Goal: Information Seeking & Learning: Learn about a topic

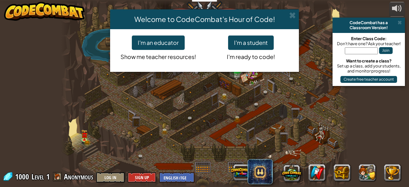
click at [288, 17] on h4 "Welcome to CodeCombat's Hour of Code!" at bounding box center [204, 19] width 179 height 10
click at [294, 15] on span at bounding box center [292, 15] width 7 height 7
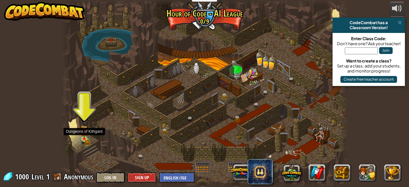
click at [82, 134] on img at bounding box center [84, 133] width 4 height 4
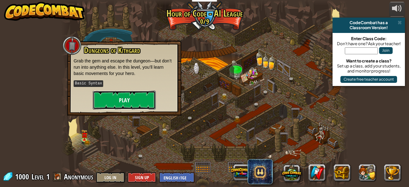
click at [125, 97] on button "Play" at bounding box center [124, 100] width 63 height 19
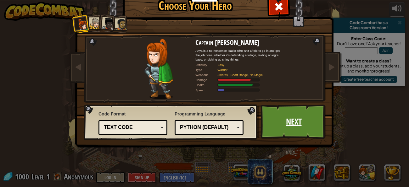
click at [281, 124] on link "Next" at bounding box center [294, 122] width 66 height 35
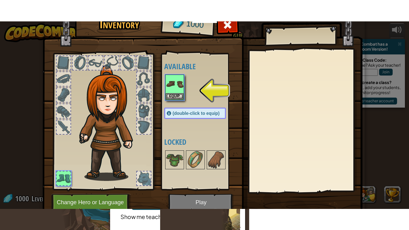
scroll to position [22, 0]
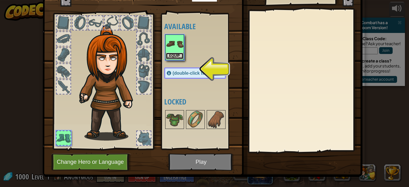
click at [176, 53] on button "Equip" at bounding box center [175, 56] width 18 height 7
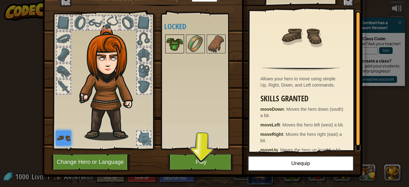
click at [170, 44] on img at bounding box center [175, 44] width 18 height 18
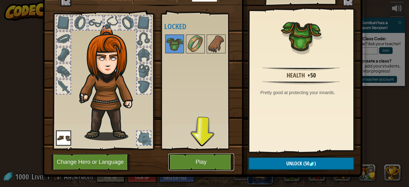
click at [197, 162] on button "Play" at bounding box center [201, 162] width 66 height 17
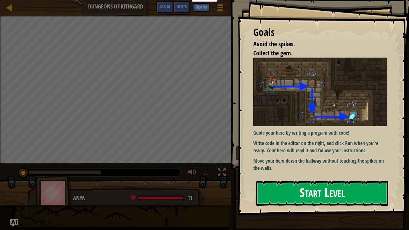
click at [318, 187] on button "Start Level" at bounding box center [322, 193] width 132 height 25
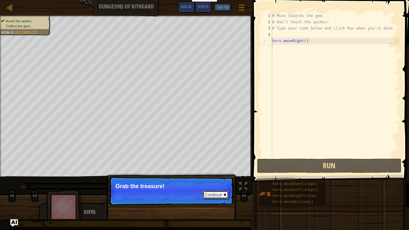
click at [218, 187] on button "Continue" at bounding box center [216, 195] width 26 height 8
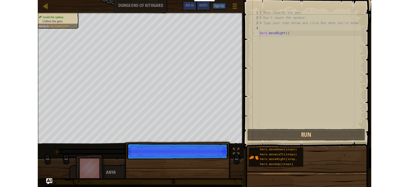
scroll to position [3, 0]
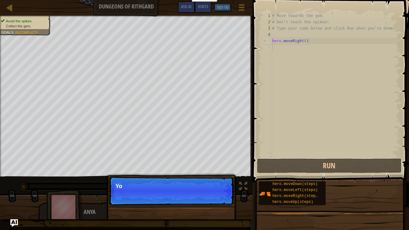
click at [219, 187] on p "Continue Yo" at bounding box center [171, 190] width 125 height 29
click at [153, 173] on div "Continue You can use thes" at bounding box center [171, 219] width 131 height 93
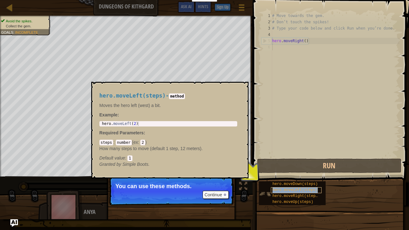
click at [283, 187] on span "hero.moveLeft(steps)" at bounding box center [294, 190] width 45 height 4
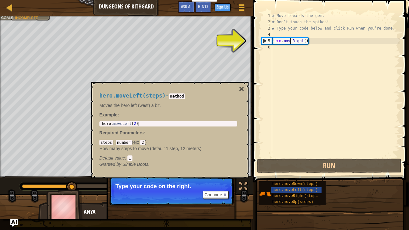
drag, startPoint x: 291, startPoint y: 41, endPoint x: 298, endPoint y: 44, distance: 7.8
click at [293, 42] on div "# Move towards the gem. # Don’t touch the spikes! # Type your code below and cl…" at bounding box center [335, 91] width 129 height 157
click at [264, 40] on div "5" at bounding box center [267, 41] width 10 height 6
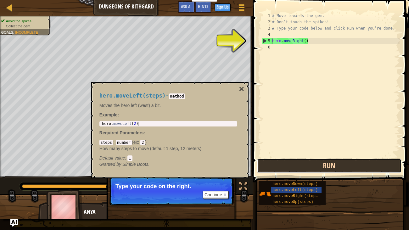
click at [297, 160] on button "Run" at bounding box center [329, 165] width 144 height 14
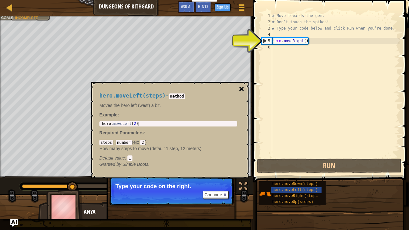
click at [241, 88] on button "×" at bounding box center [241, 89] width 5 height 9
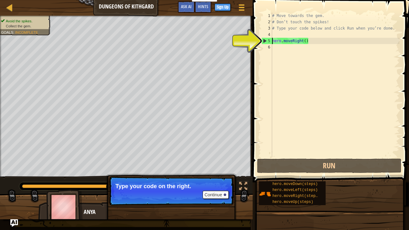
click at [272, 40] on div "# Move towards the gem. # Don’t touch the spikes! # Type your code below and cl…" at bounding box center [335, 91] width 129 height 157
click at [260, 40] on div "hero.moveRight() 1 2 3 4 5 6 # Move towards the gem. # Don’t touch the spikes! …" at bounding box center [329, 85] width 139 height 145
click at [265, 41] on div "5" at bounding box center [267, 41] width 10 height 6
drag, startPoint x: 258, startPoint y: 44, endPoint x: 268, endPoint y: 81, distance: 39.2
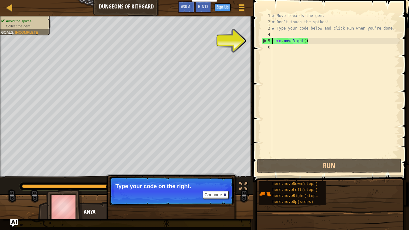
click at [264, 65] on div "hero.moveRight() 1 2 3 4 5 6 # Move towards the gem. # Don’t touch the spikes! …" at bounding box center [330, 103] width 158 height 201
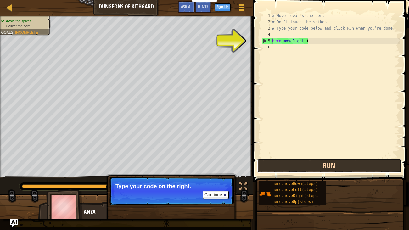
click at [280, 163] on button "Run" at bounding box center [329, 165] width 144 height 14
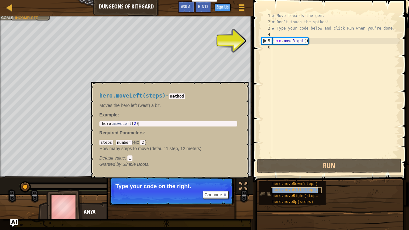
click at [276, 187] on span "hero.moveLeft(steps)" at bounding box center [294, 190] width 45 height 4
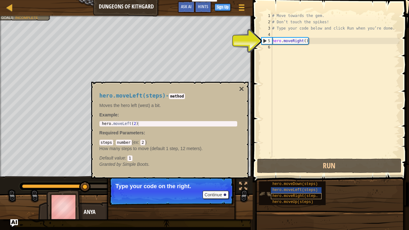
click at [282, 187] on div "hero.moveRight(steps)" at bounding box center [296, 196] width 51 height 6
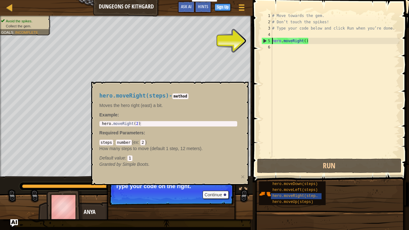
click at [266, 42] on div "5" at bounding box center [267, 41] width 10 height 6
click at [264, 42] on div "5" at bounding box center [267, 41] width 10 height 6
type textarea "hero.moveRight()"
drag, startPoint x: 265, startPoint y: 53, endPoint x: 272, endPoint y: 89, distance: 36.5
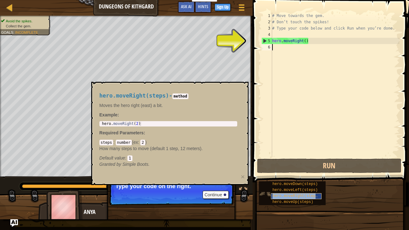
click at [283, 187] on div "hero.moveRight(steps)" at bounding box center [296, 196] width 51 height 6
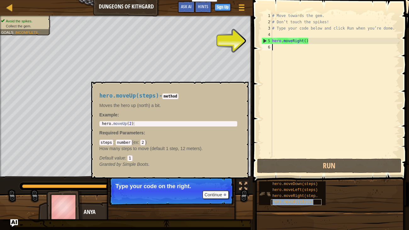
click at [282, 187] on span "hero.moveUp(steps)" at bounding box center [292, 202] width 41 height 4
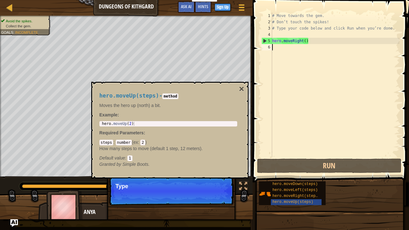
drag, startPoint x: 250, startPoint y: 46, endPoint x: 254, endPoint y: 48, distance: 4.6
click at [250, 47] on div at bounding box center [250, 115] width 1 height 230
click at [259, 50] on span at bounding box center [331, 82] width 161 height 201
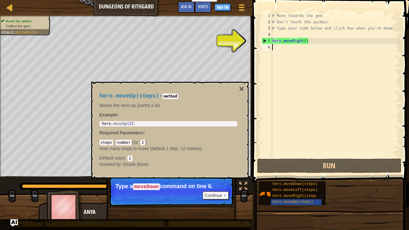
click at [241, 94] on div "hero.moveUp(steps) - method Moves the hero up (north) a bit. Example : 1 hero .…" at bounding box center [168, 130] width 147 height 86
click at [243, 88] on button "×" at bounding box center [241, 89] width 5 height 9
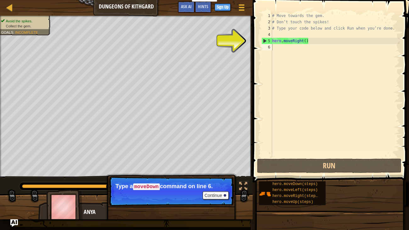
click at [266, 39] on div "5" at bounding box center [267, 41] width 10 height 6
click at [263, 41] on div "5" at bounding box center [267, 41] width 10 height 6
type textarea "hero.moveRight()"
click at [270, 49] on div "6" at bounding box center [266, 47] width 11 height 6
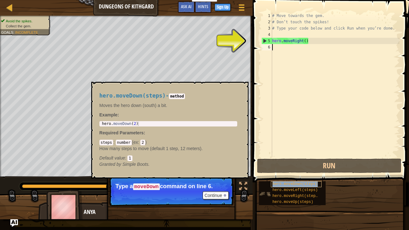
click at [281, 184] on span "hero.moveDown(steps)" at bounding box center [294, 184] width 45 height 4
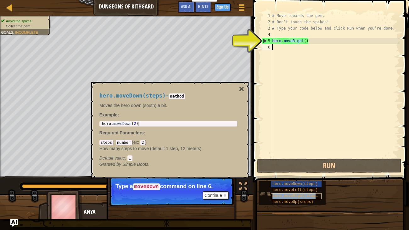
click at [282, 187] on span "hero.moveRight(steps)" at bounding box center [295, 196] width 47 height 4
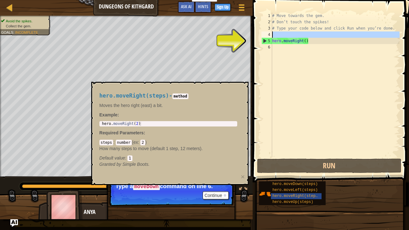
click at [267, 35] on div "4" at bounding box center [266, 34] width 11 height 6
type textarea "hero.moveRight()"
click at [280, 42] on div "# Move towards the gem. # Don’t touch the spikes! # Type your code below and cl…" at bounding box center [335, 91] width 129 height 157
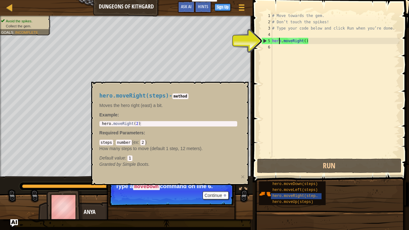
click at [269, 39] on div "5" at bounding box center [267, 41] width 10 height 6
type textarea "hero.moveRight()"
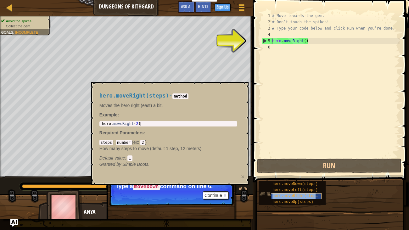
click at [290, 187] on div "hero.moveRight(steps)" at bounding box center [296, 196] width 51 height 6
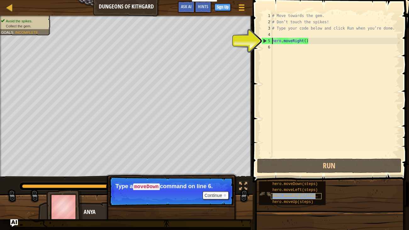
click at [290, 187] on span "hero.moveRight(steps)" at bounding box center [295, 196] width 47 height 4
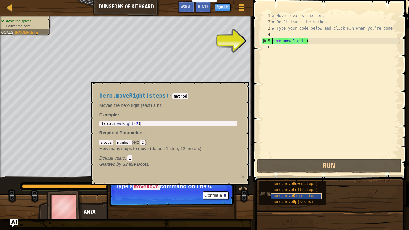
click at [290, 187] on span "hero.moveRight(steps)" at bounding box center [295, 196] width 47 height 4
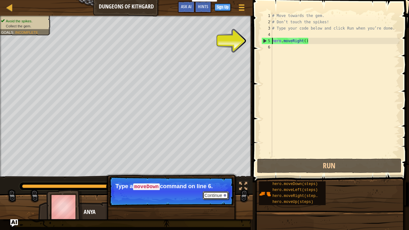
click at [222, 187] on button "Continue" at bounding box center [216, 195] width 26 height 8
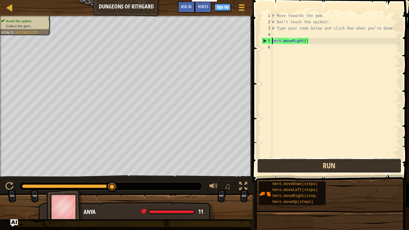
click at [292, 168] on button "Run" at bounding box center [329, 165] width 144 height 14
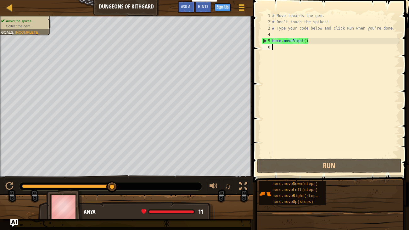
click at [279, 46] on div "# Move towards the gem. # Don’t touch the spikes! # Type your code below and cl…" at bounding box center [335, 91] width 129 height 157
click at [277, 52] on div "# Move towards the gem. # Don’t touch the spikes! # Type your code below and cl…" at bounding box center [335, 91] width 129 height 157
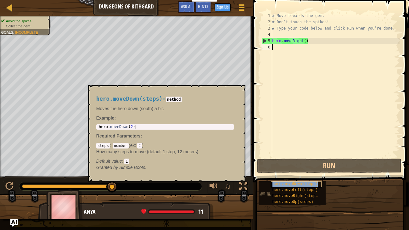
click at [293, 186] on div "hero.moveDown(steps)" at bounding box center [296, 184] width 51 height 6
type textarea "hero.moveDown(2)"
click at [139, 127] on div "hero . moveDown ( 2 )" at bounding box center [165, 131] width 136 height 12
click at [245, 95] on div "hero.moveDown(steps) - method Moves the hero down (south) a bit. Example : hero…" at bounding box center [166, 133] width 157 height 97
click at [236, 92] on button "×" at bounding box center [238, 92] width 5 height 9
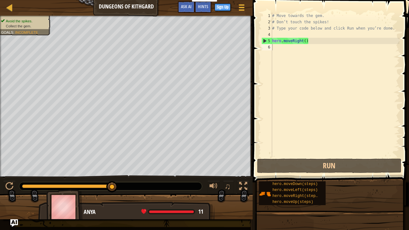
click at [288, 47] on div "# Move towards the gem. # Don’t touch the spikes! # Type your code below and cl…" at bounding box center [335, 91] width 129 height 157
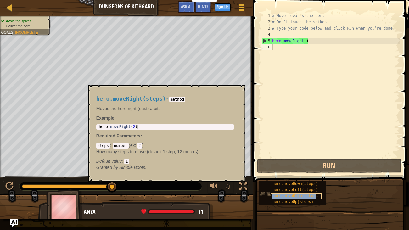
click at [276, 187] on span "hero.moveRight(steps)" at bounding box center [295, 196] width 47 height 4
click at [11, 10] on div at bounding box center [10, 7] width 8 height 8
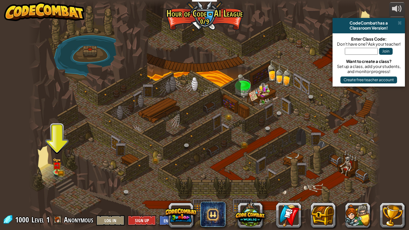
click at [206, 30] on div at bounding box center [205, 115] width 352 height 230
